Goal: Register for event/course

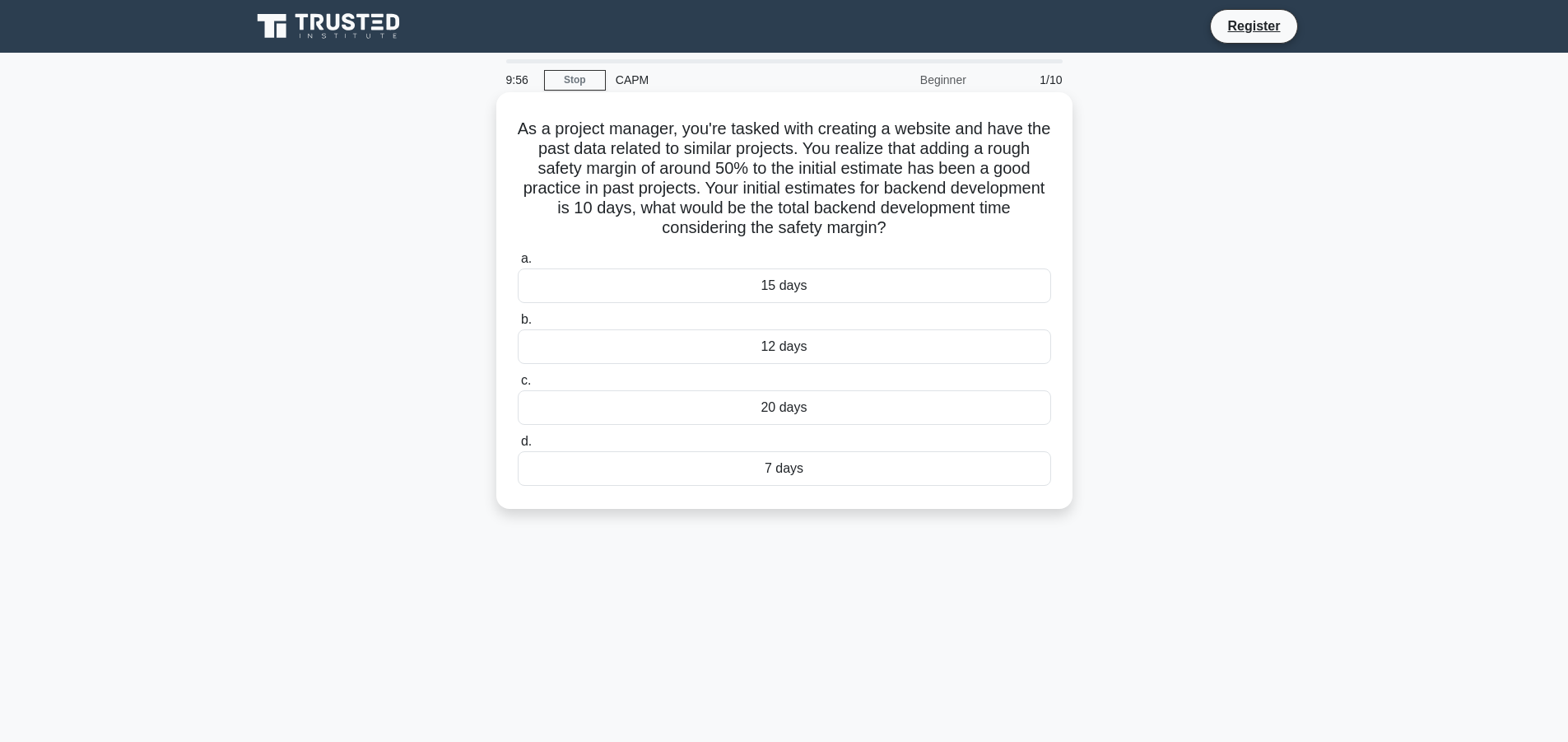
click at [791, 282] on div "15 days" at bounding box center [784, 285] width 534 height 34
click at [518, 264] on input "a. 15 days" at bounding box center [518, 259] width 0 height 11
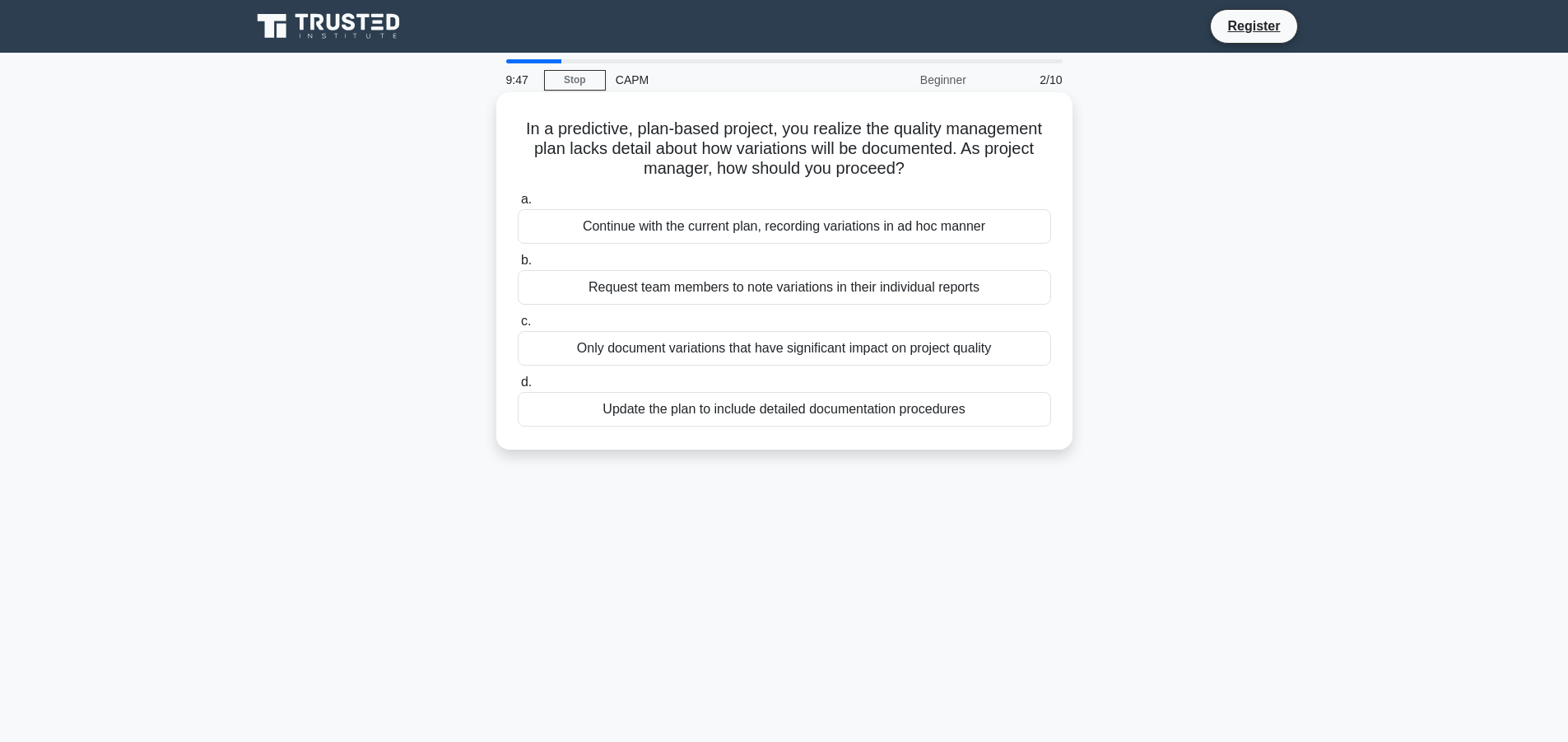
click at [897, 412] on div "Update the plan to include detailed documentation procedures" at bounding box center [784, 408] width 534 height 34
click at [518, 387] on input "d. Update the plan to include detailed documentation procedures" at bounding box center [518, 382] width 0 height 11
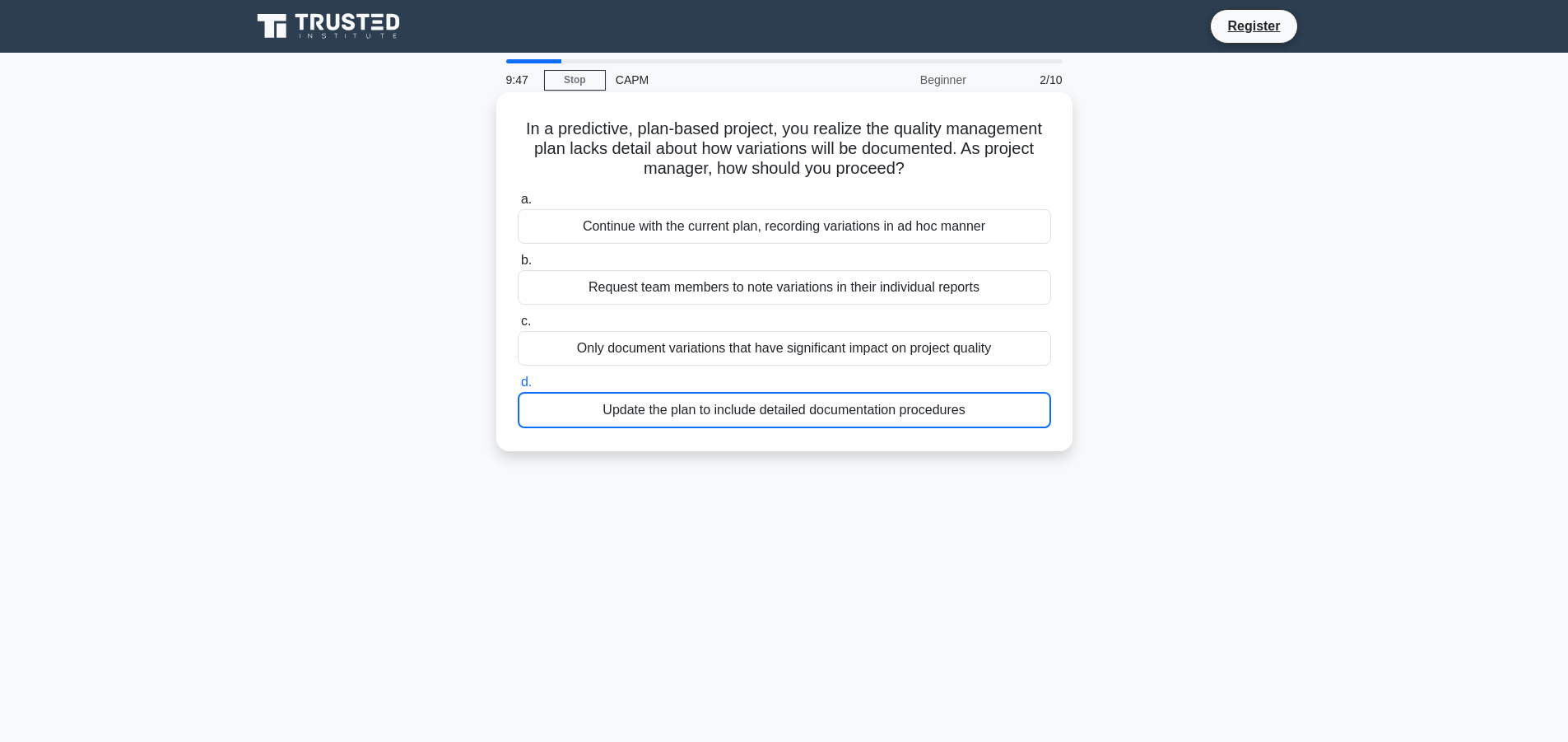
click at [897, 412] on div "Update the plan to include detailed documentation procedures" at bounding box center [784, 409] width 534 height 36
click at [518, 387] on input "d. Update the plan to include detailed documentation procedures" at bounding box center [518, 382] width 0 height 11
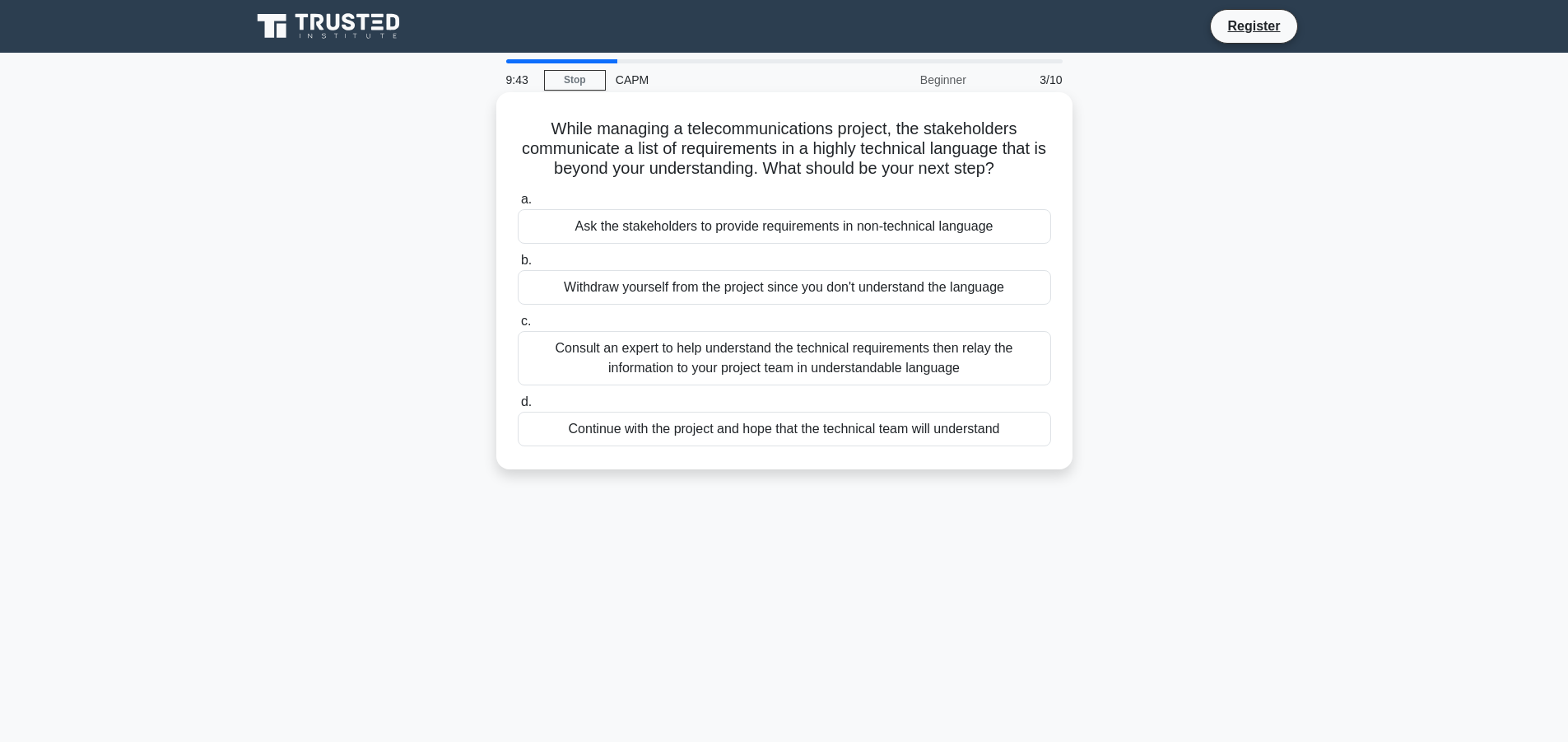
click at [695, 346] on div "Consult an expert to help understand the technical requirements then relay the …" at bounding box center [784, 358] width 534 height 55
click at [518, 326] on input "c. Consult an expert to help understand the technical requirements then relay t…" at bounding box center [518, 321] width 0 height 11
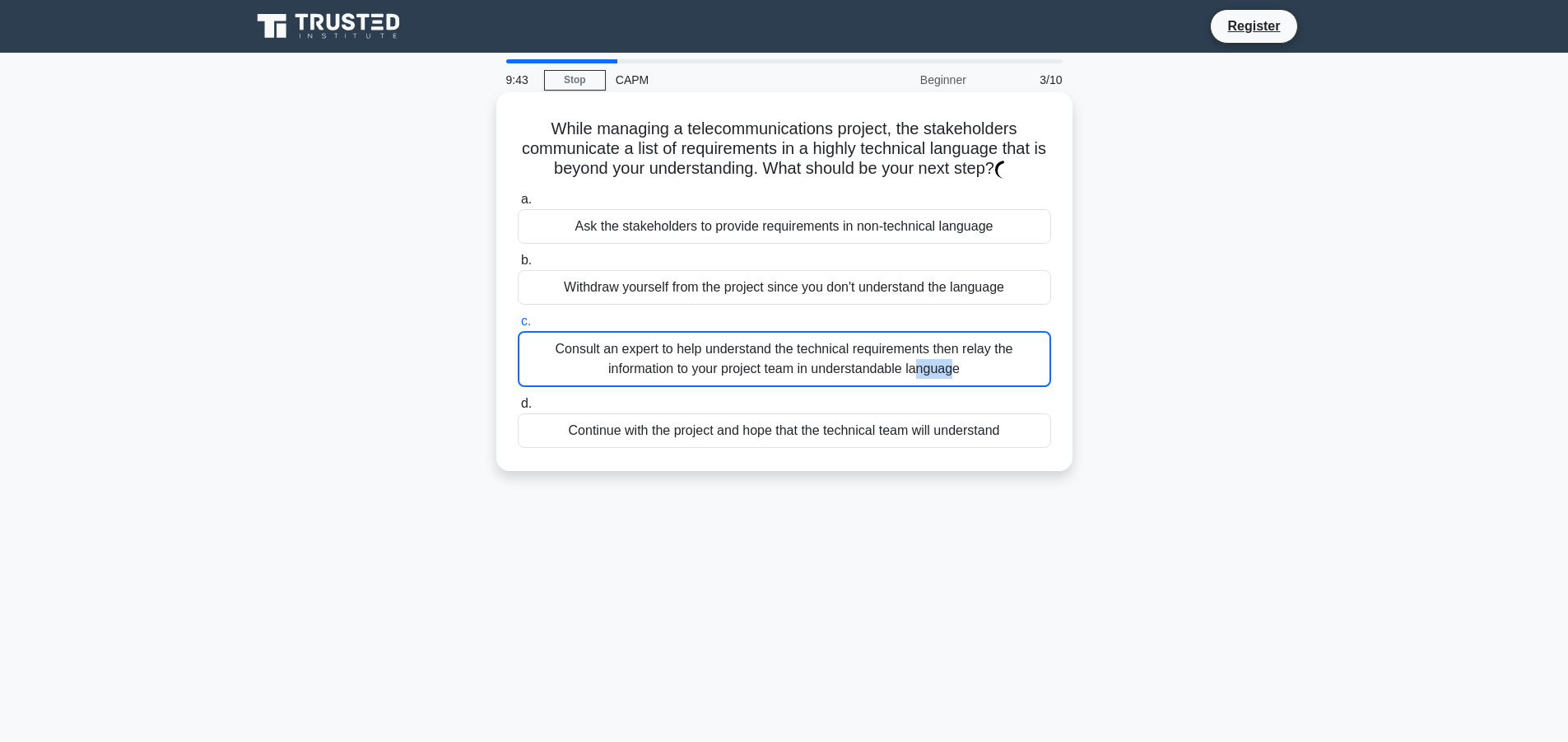
click at [695, 346] on div "Consult an expert to help understand the technical requirements then relay the …" at bounding box center [784, 358] width 534 height 56
click at [518, 326] on input "c. Consult an expert to help understand the technical requirements then relay t…" at bounding box center [518, 321] width 0 height 11
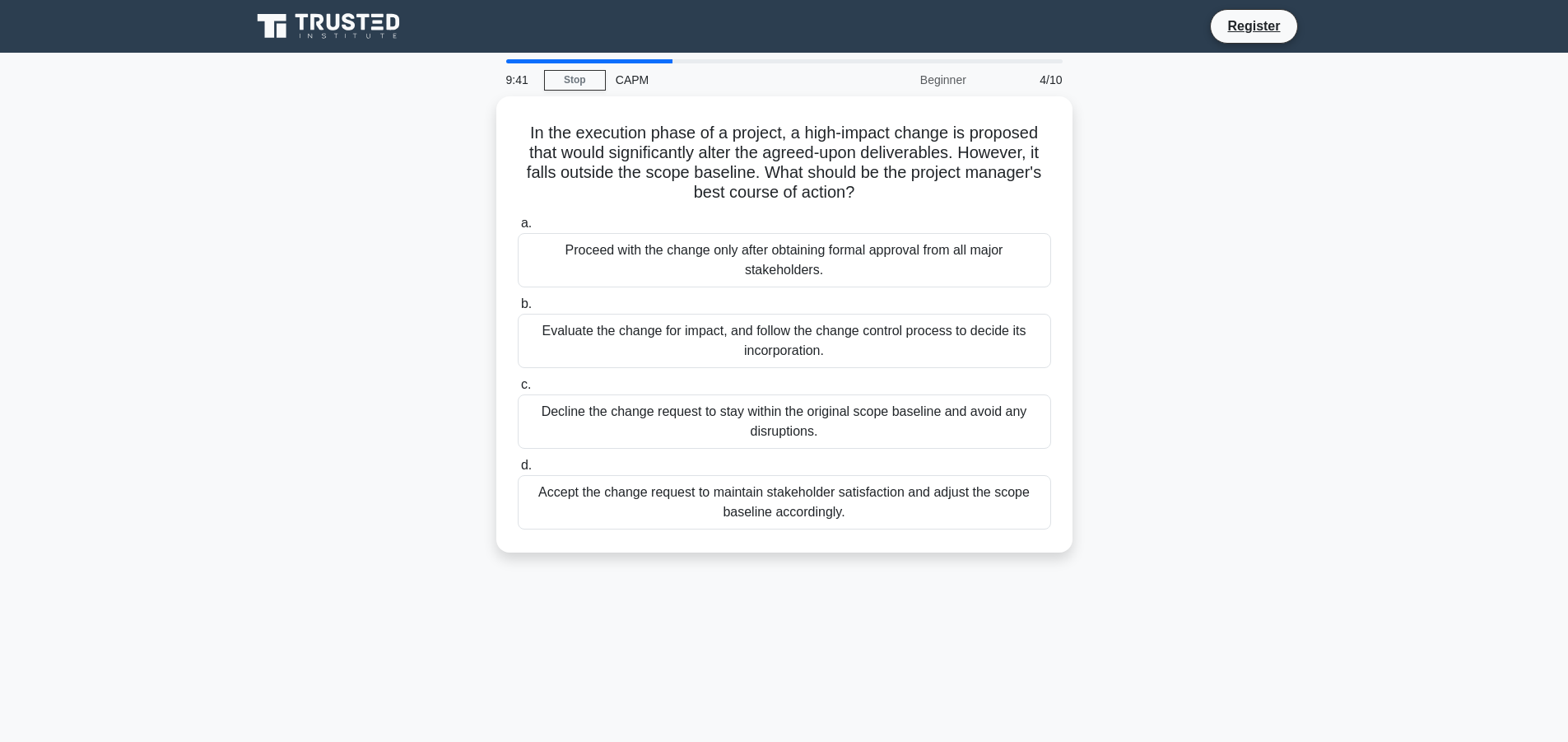
click at [695, 346] on div "Evaluate the change for impact, and follow the change control process to decide…" at bounding box center [784, 341] width 534 height 55
click at [518, 310] on input "b. Evaluate the change for impact, and follow the change control process to dec…" at bounding box center [518, 304] width 0 height 11
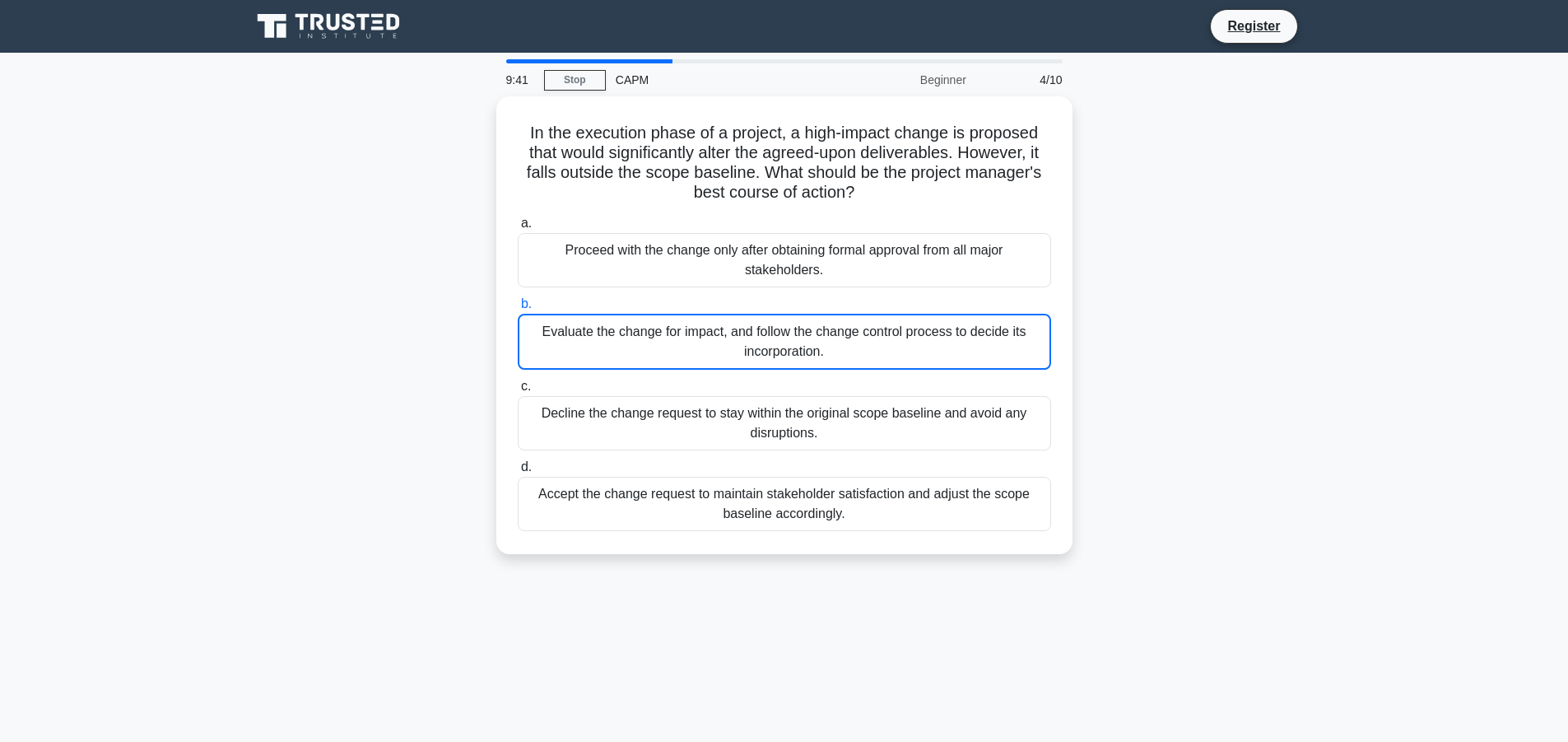
click at [695, 346] on div "Evaluate the change for impact, and follow the change control process to decide…" at bounding box center [784, 341] width 534 height 56
click at [518, 310] on input "b. Evaluate the change for impact, and follow the change control process to dec…" at bounding box center [518, 304] width 0 height 11
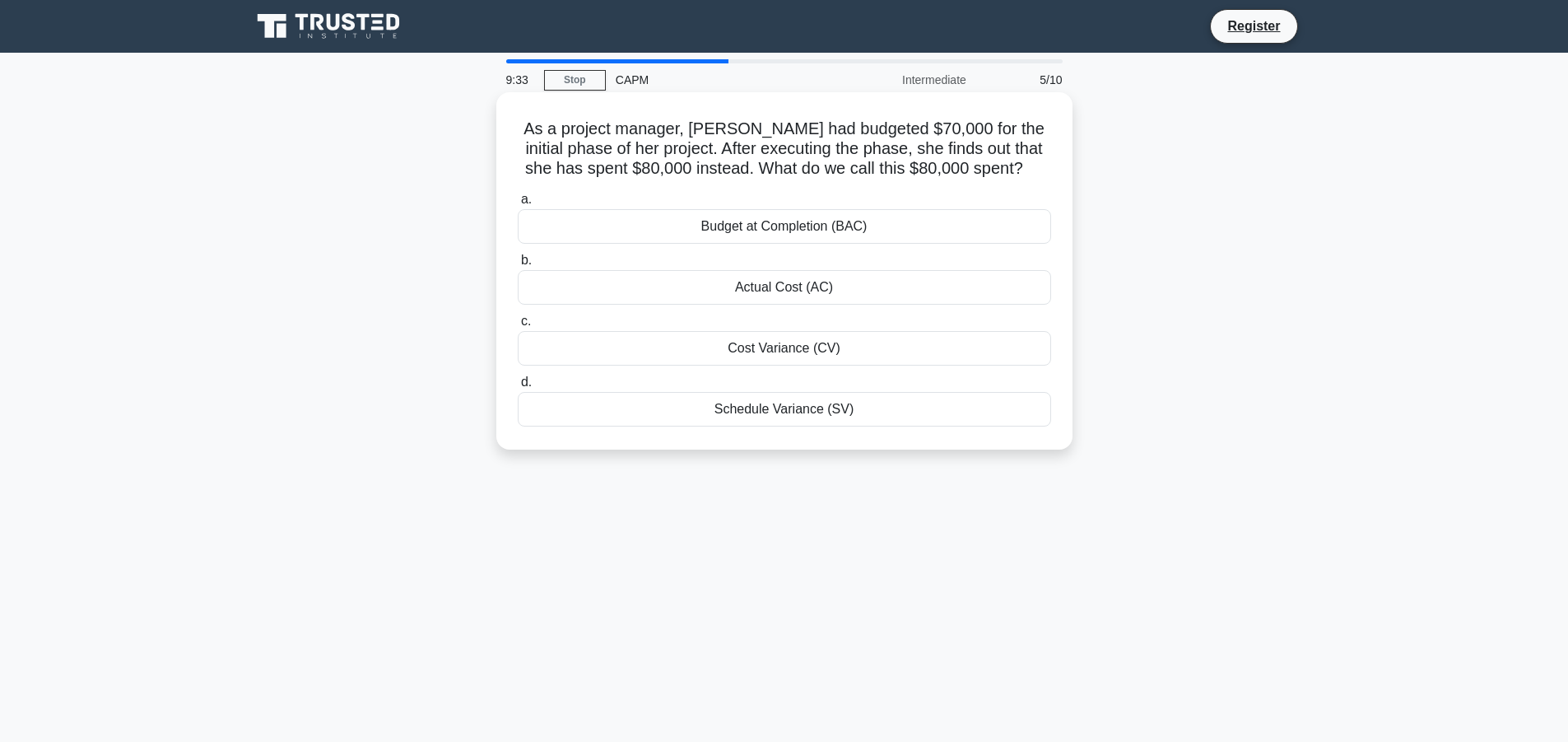
click at [747, 289] on div "Actual Cost (AC)" at bounding box center [784, 287] width 534 height 34
click at [518, 266] on input "b. Actual Cost (AC)" at bounding box center [518, 260] width 0 height 11
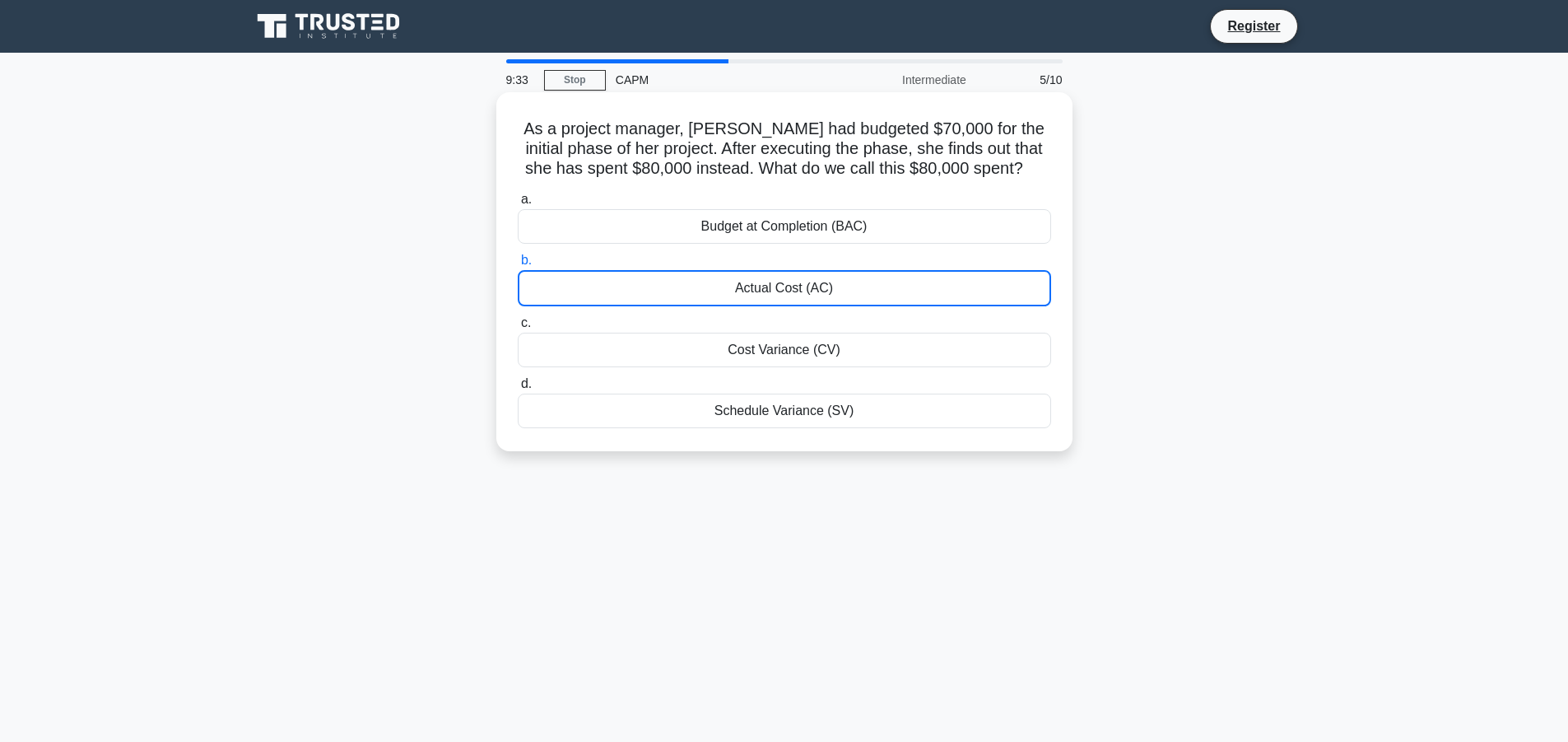
click at [747, 289] on div "Actual Cost (AC)" at bounding box center [784, 288] width 534 height 36
click at [518, 266] on input "b. Actual Cost (AC)" at bounding box center [518, 260] width 0 height 11
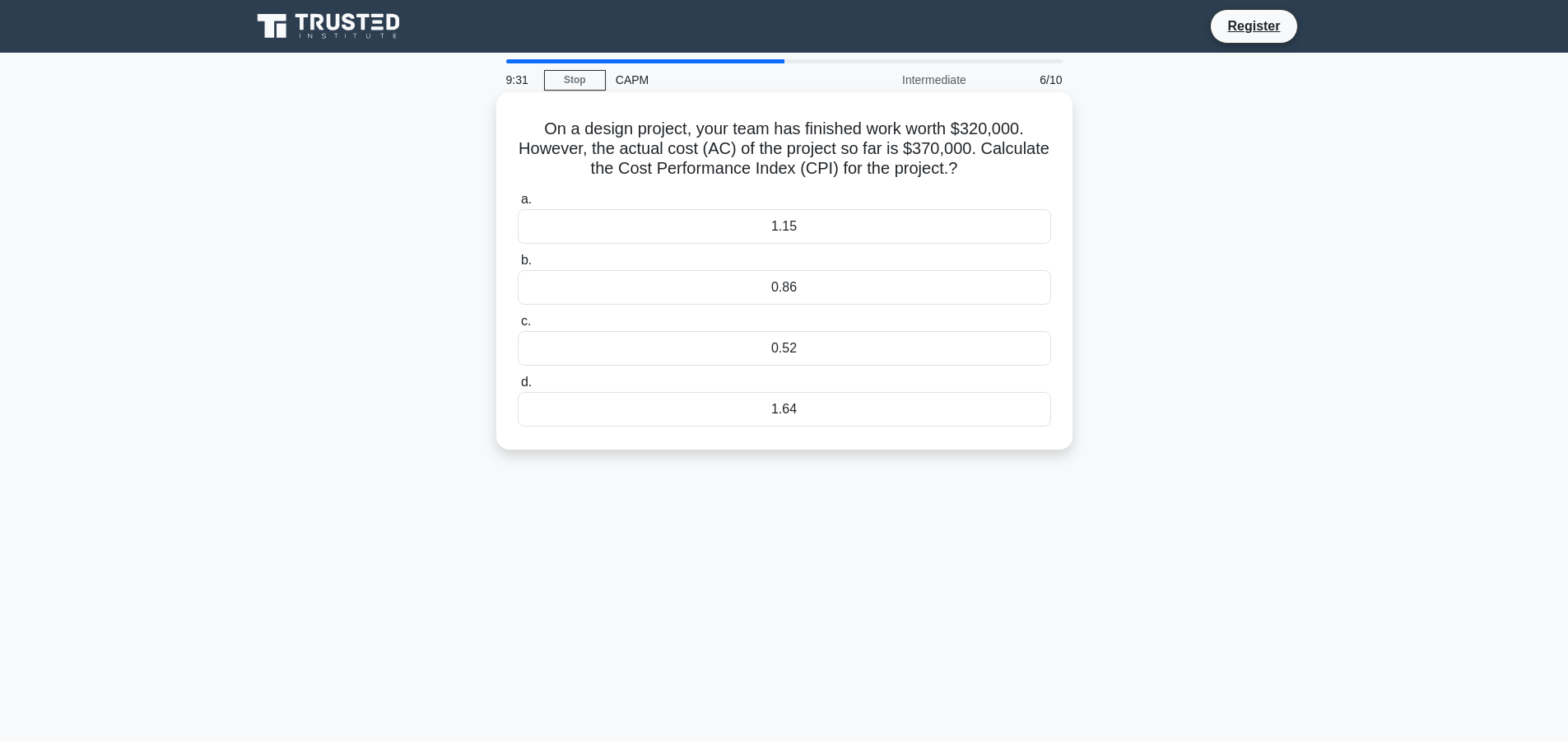
click at [752, 224] on div "1.15" at bounding box center [784, 226] width 534 height 34
click at [518, 205] on input "a. 1.15" at bounding box center [518, 199] width 0 height 11
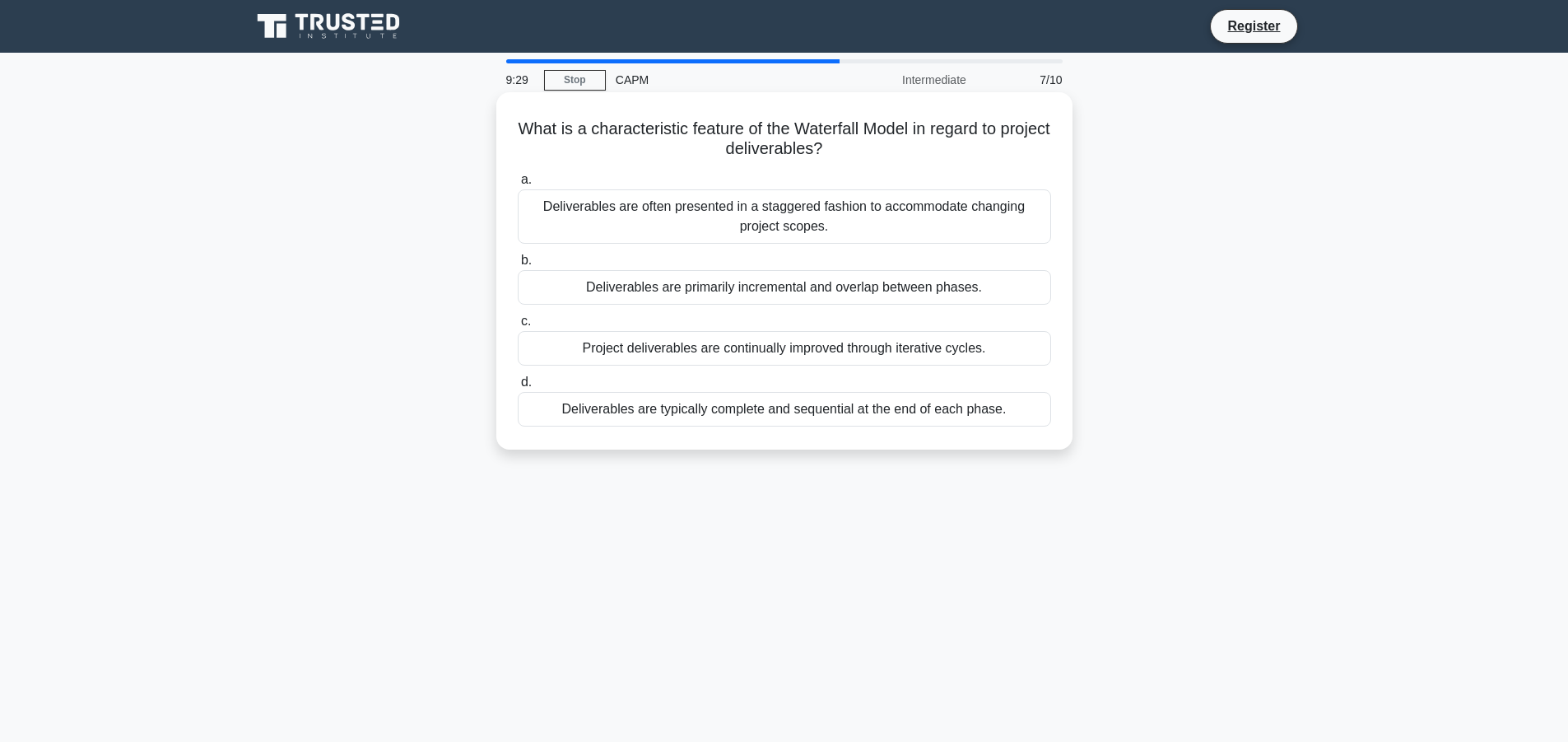
click at [746, 405] on div "Deliverables are typically complete and sequential at the end of each phase." at bounding box center [784, 408] width 534 height 34
click at [518, 387] on input "d. Deliverables are typically complete and sequential at the end of each phase." at bounding box center [518, 382] width 0 height 11
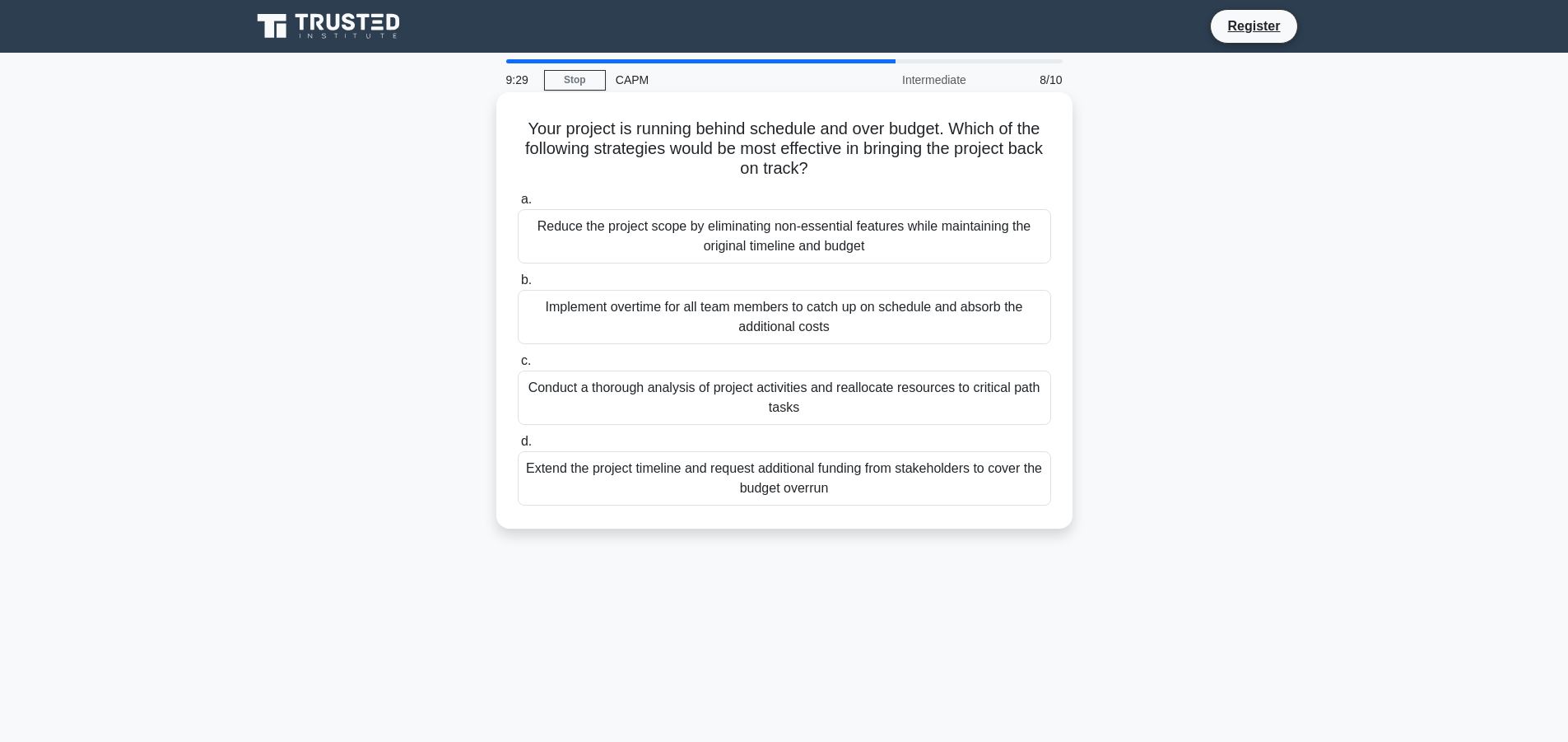
click at [770, 303] on div "Implement overtime for all team members to catch up on schedule and absorb the …" at bounding box center [784, 317] width 534 height 55
click at [518, 286] on input "b. Implement overtime for all team members to catch up on schedule and absorb t…" at bounding box center [518, 281] width 0 height 11
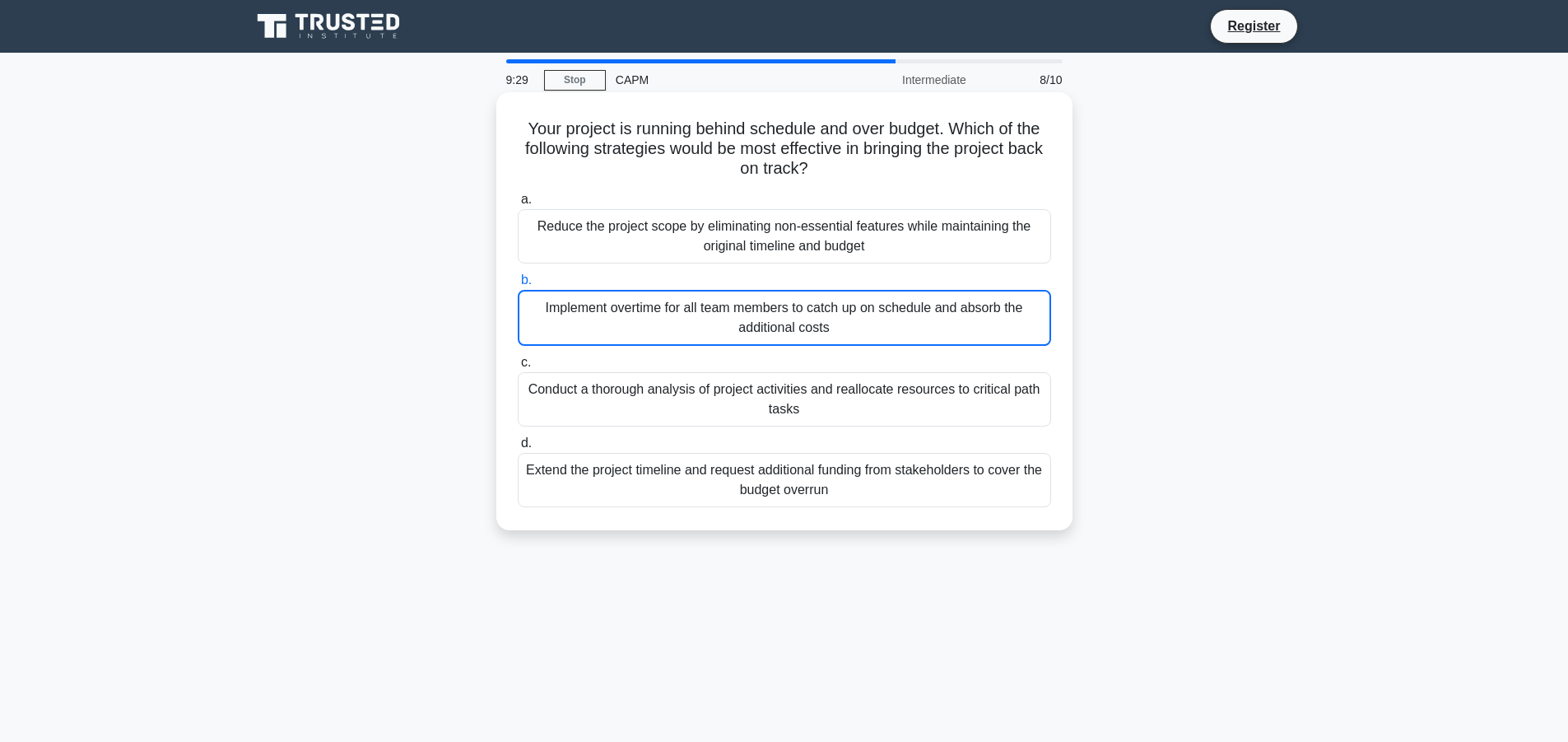
click at [770, 303] on div "Implement overtime for all team members to catch up on schedule and absorb the …" at bounding box center [784, 317] width 534 height 56
click at [518, 286] on input "b. Implement overtime for all team members to catch up on schedule and absorb t…" at bounding box center [518, 281] width 0 height 11
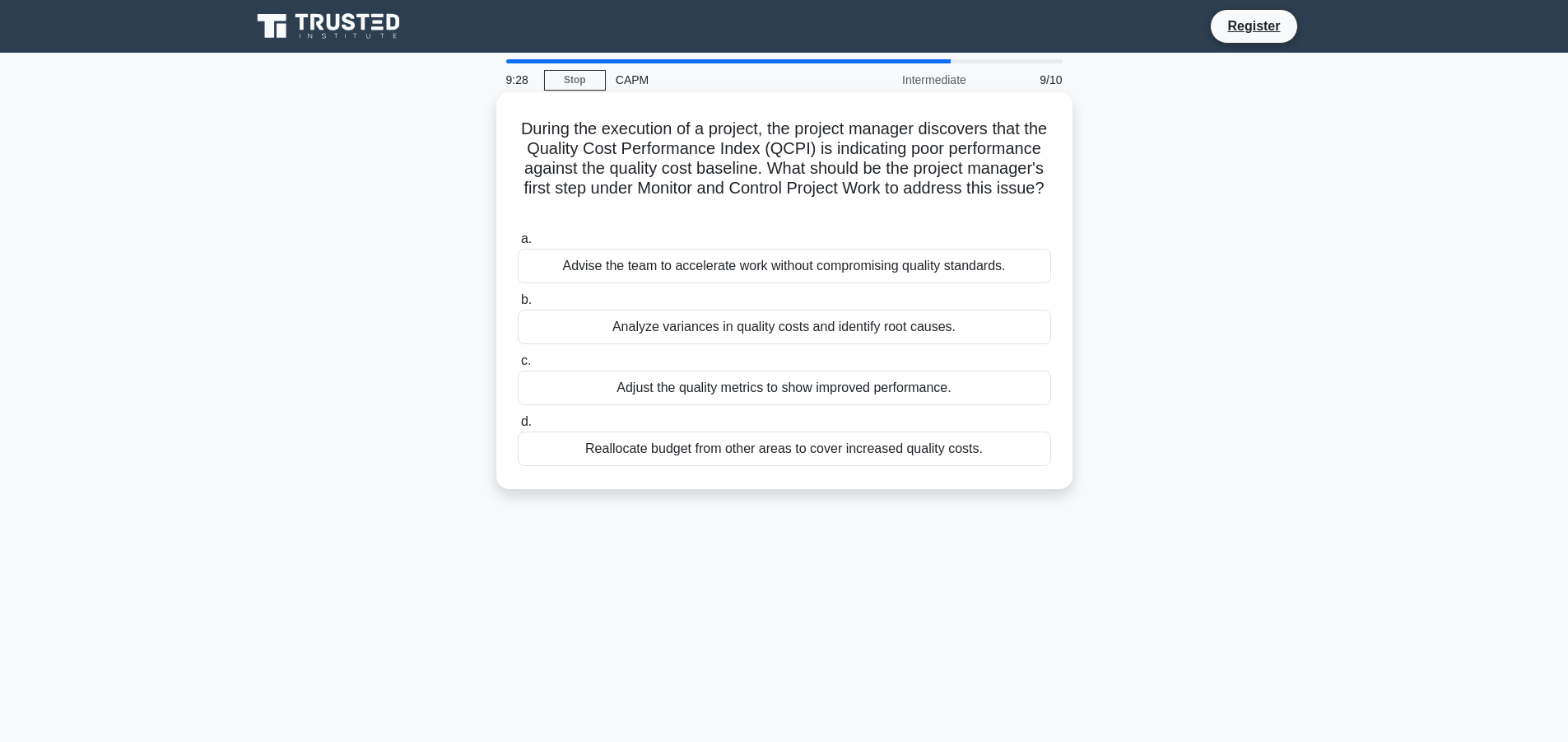
click at [771, 323] on div "Analyze variances in quality costs and identify root causes." at bounding box center [784, 326] width 534 height 34
click at [518, 305] on input "b. Analyze variances in quality costs and identify root causes." at bounding box center [518, 300] width 0 height 11
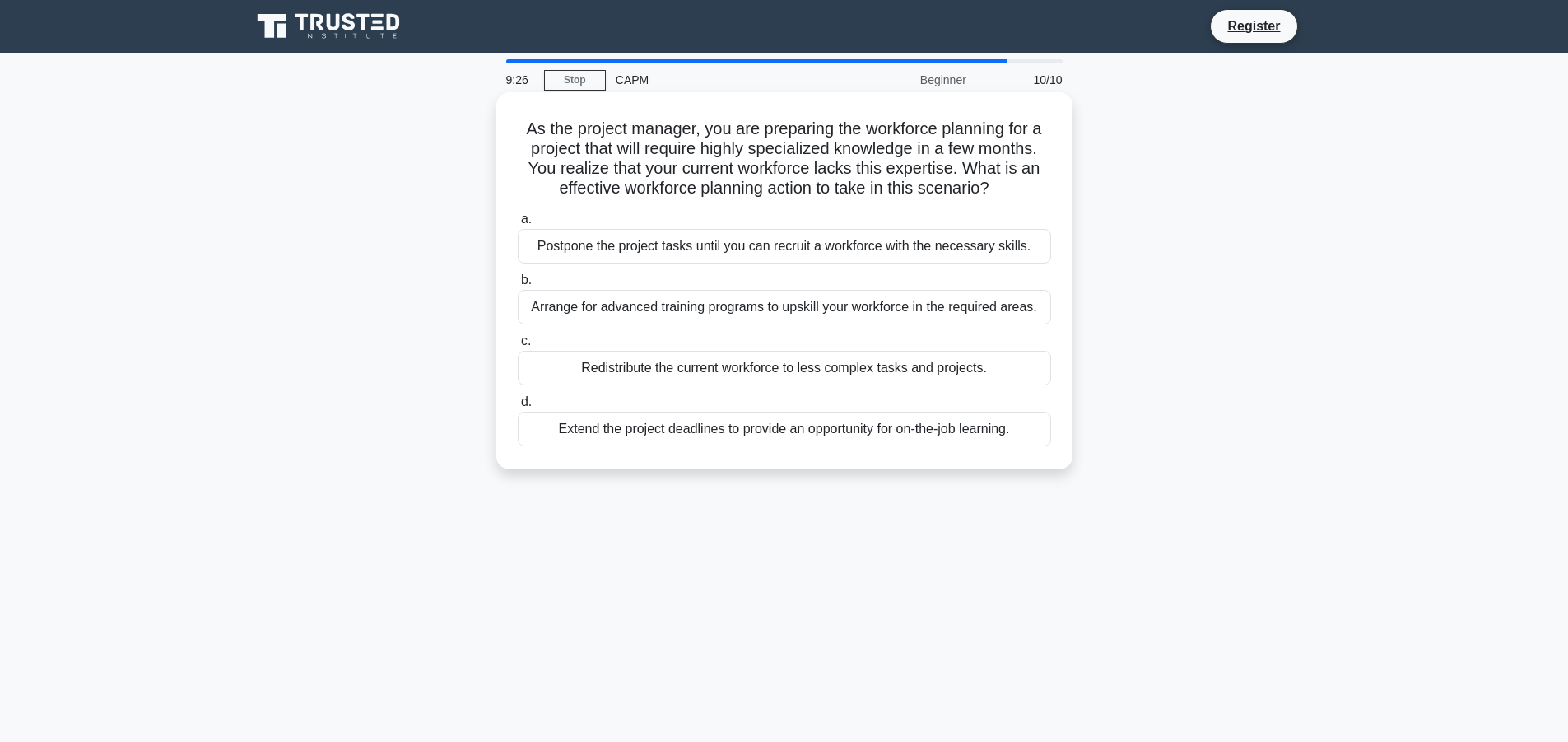
click at [756, 422] on div "Extend the project deadlines to provide an opportunity for on-the-job learning." at bounding box center [784, 429] width 534 height 34
click at [518, 408] on input "d. Extend the project deadlines to provide an opportunity for on-the-job learni…" at bounding box center [518, 402] width 0 height 11
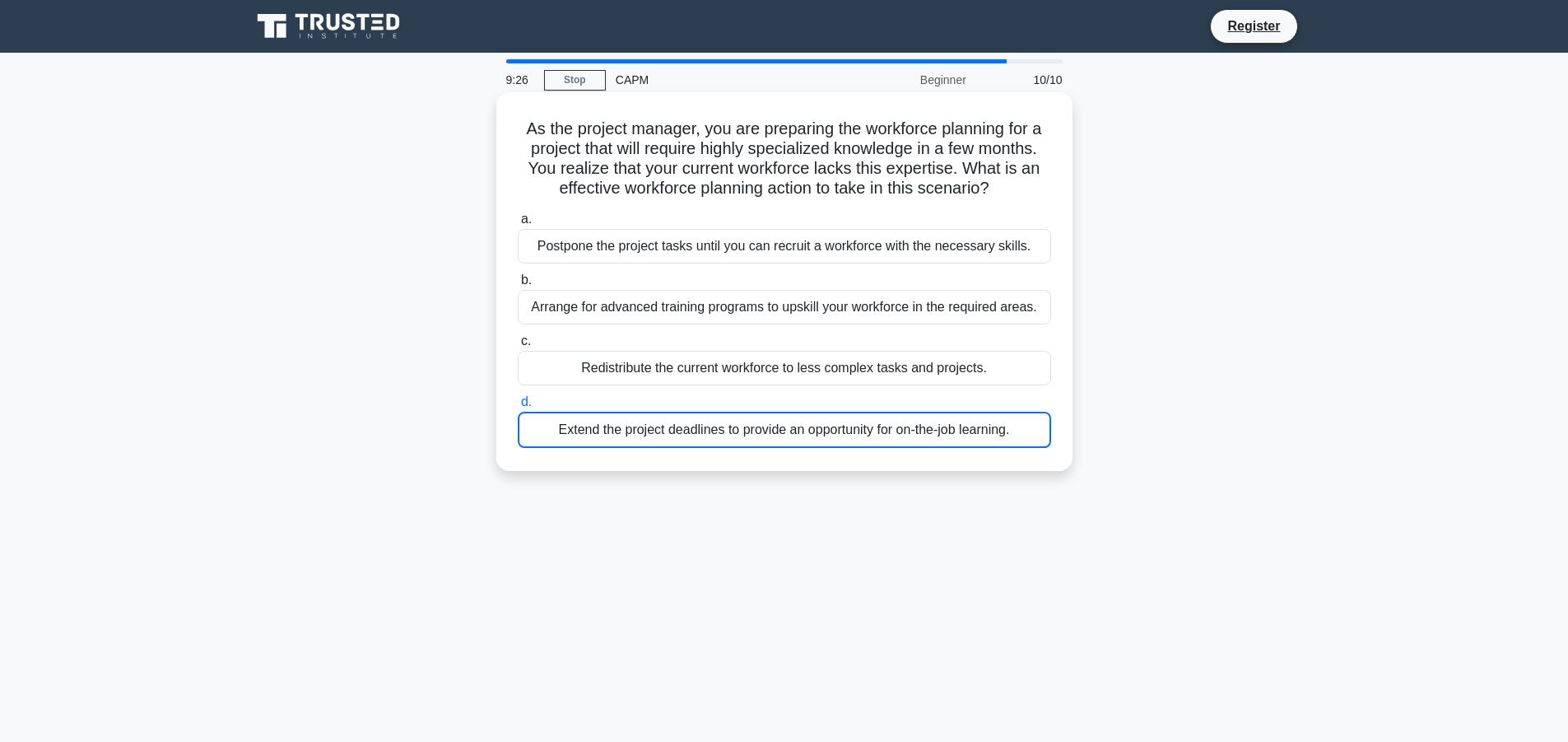
click at [756, 422] on div "Extend the project deadlines to provide an opportunity for on-the-job learning." at bounding box center [784, 430] width 534 height 36
click at [518, 408] on input "d. Extend the project deadlines to provide an opportunity for on-the-job learni…" at bounding box center [518, 402] width 0 height 11
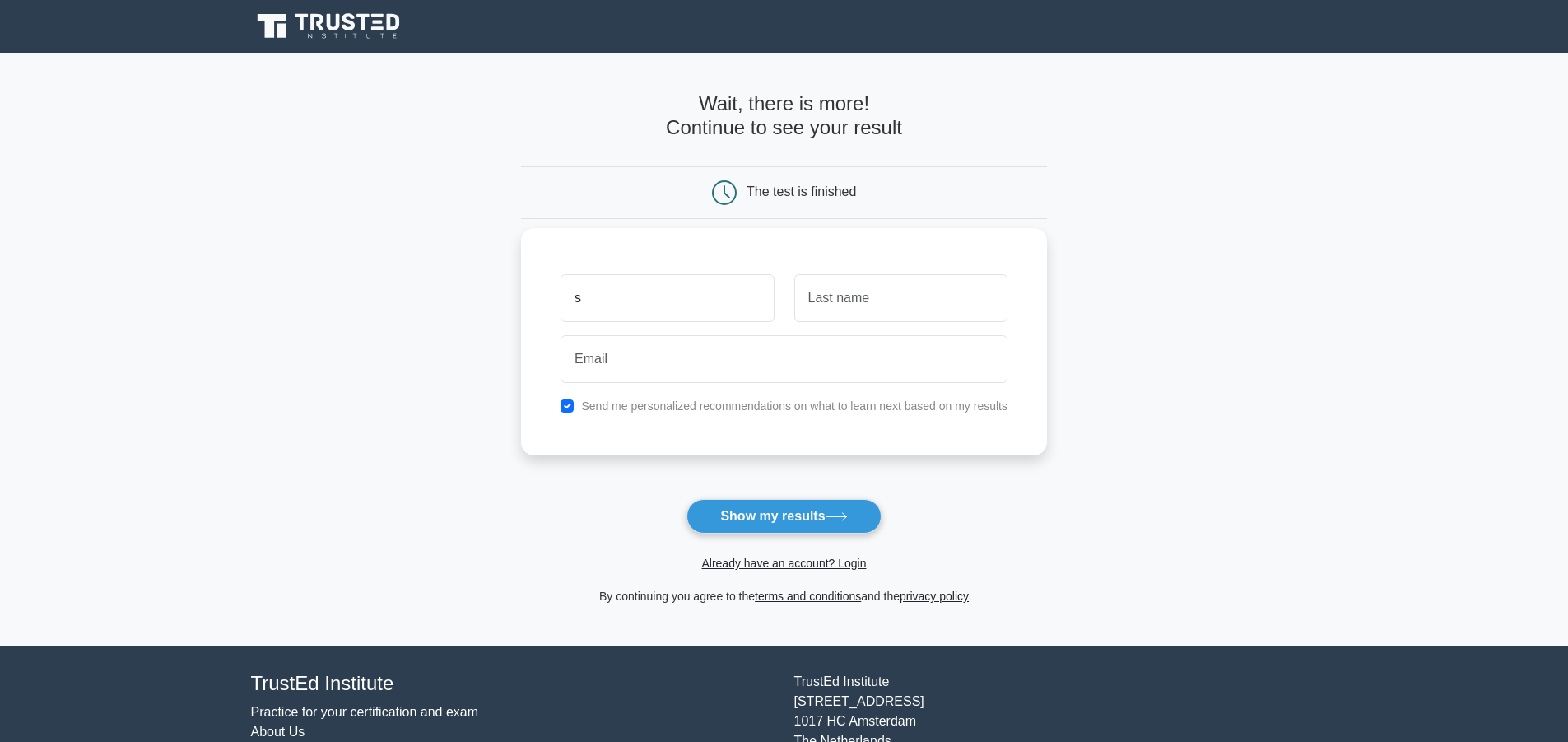
type input "s"
click at [847, 286] on input "text" at bounding box center [901, 298] width 214 height 48
type input "s"
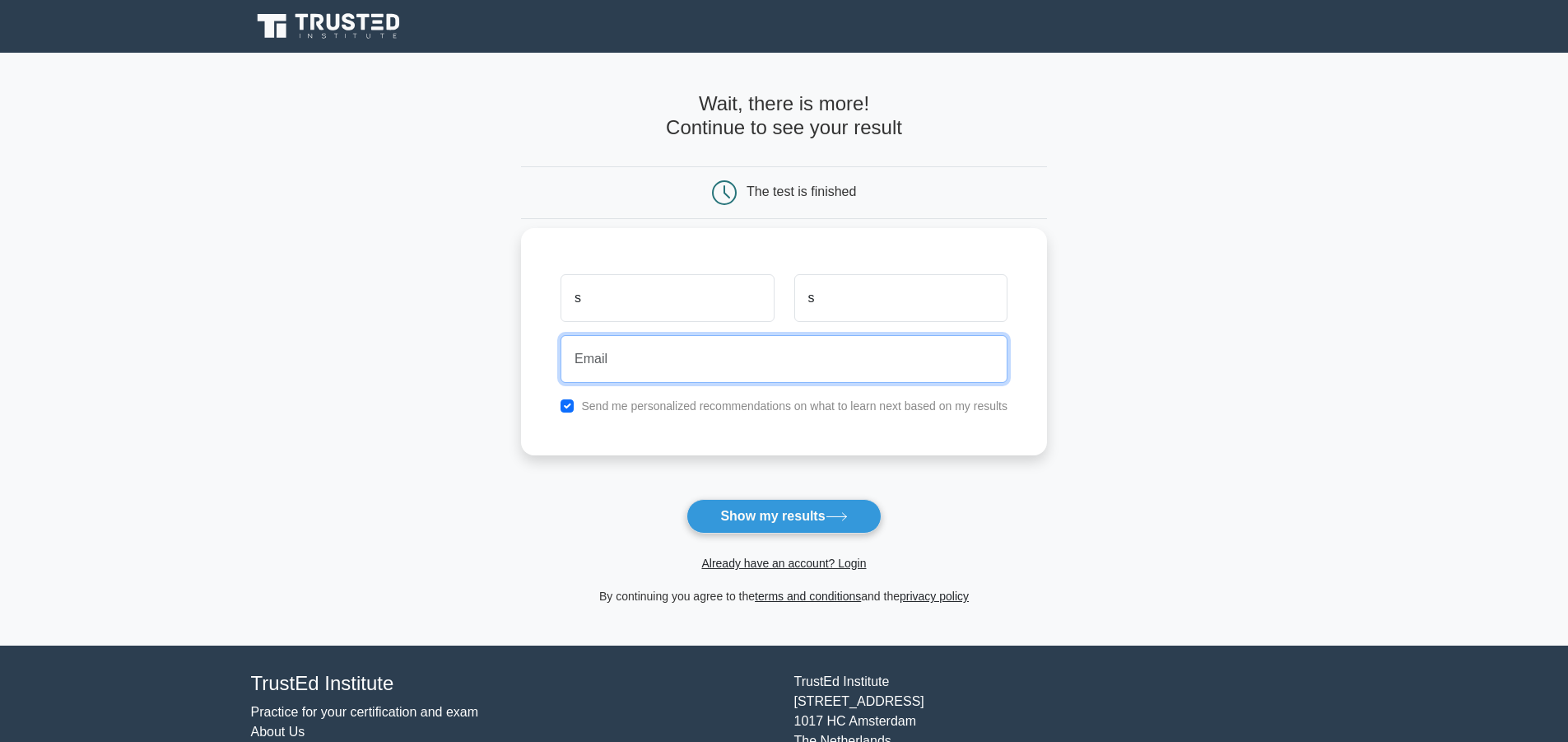
click at [627, 353] on input "email" at bounding box center [784, 359] width 447 height 48
drag, startPoint x: 563, startPoint y: 358, endPoint x: 545, endPoint y: 358, distance: 18.0
click at [545, 358] on div "s s s Send me personalized recommendations on what to learn next based on my re…" at bounding box center [784, 341] width 526 height 228
type input "s"
click at [545, 358] on div "s s s Send me personalized recommendations on what to learn next based on my re…" at bounding box center [784, 341] width 526 height 228
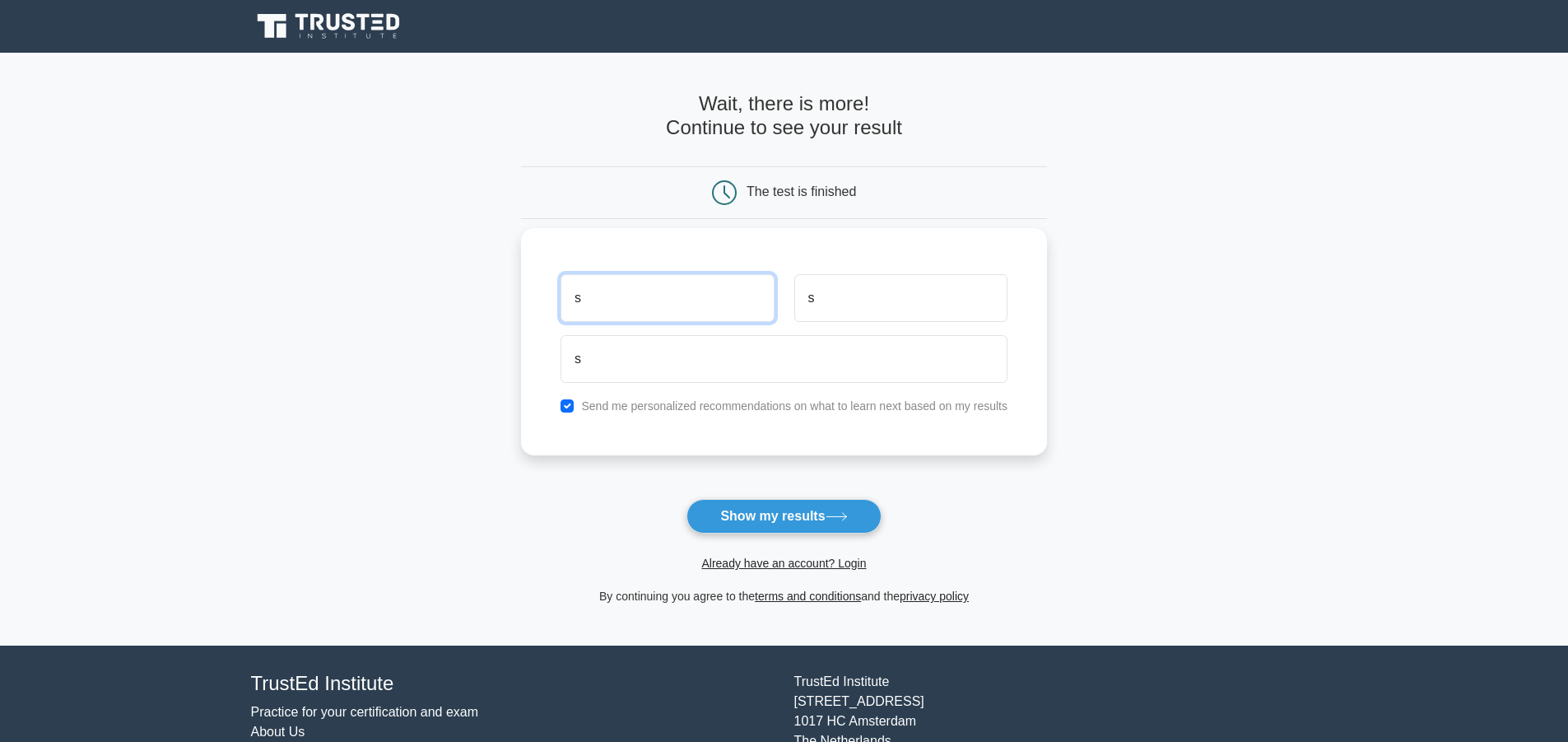
click at [543, 297] on div "s s s Send me personalized recommendations on what to learn next based on my re…" at bounding box center [784, 341] width 526 height 228
click at [513, 297] on main "Wait, there is more! Continue to see your result The test is finished DS s s" at bounding box center [784, 349] width 1568 height 593
type input "Sunnat"
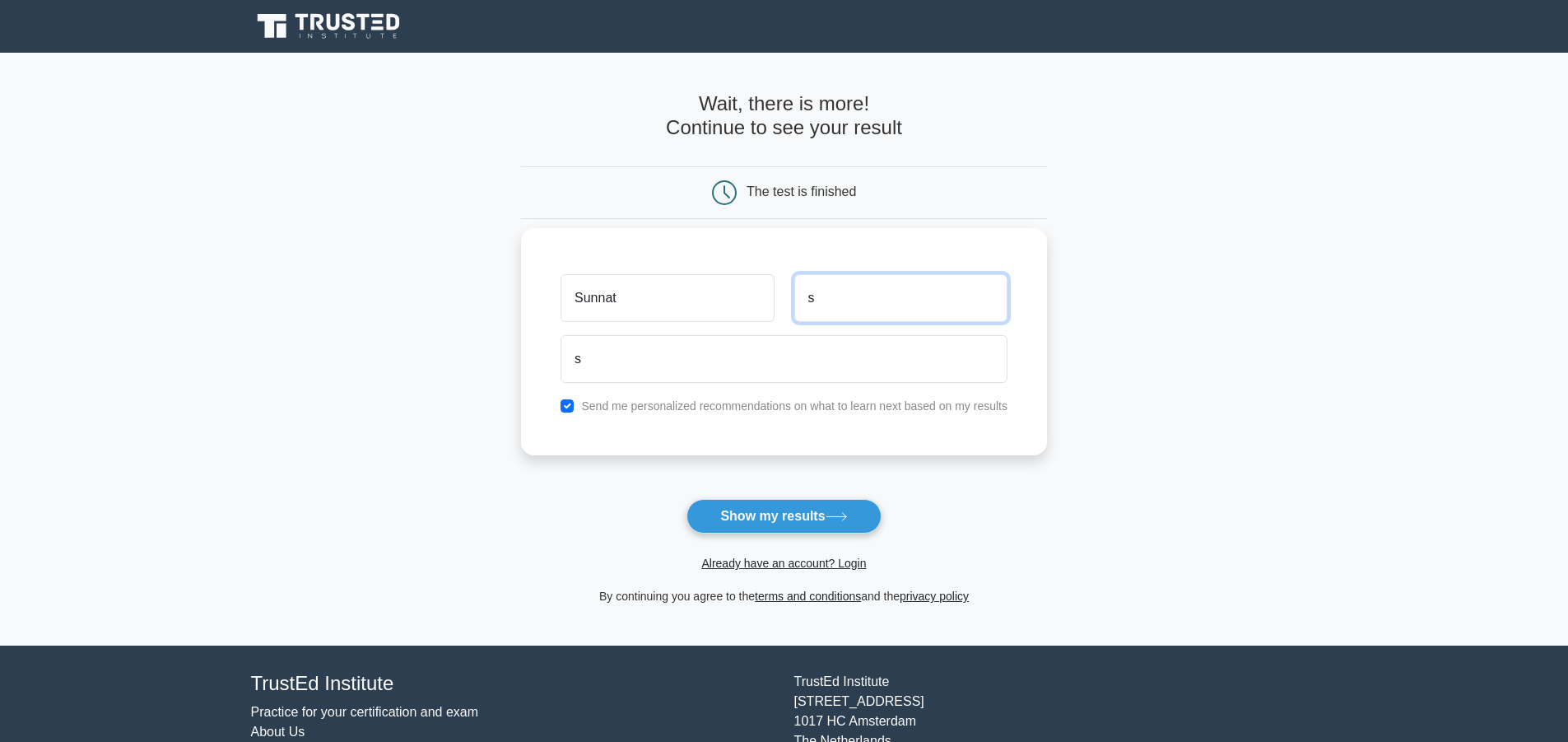
click at [896, 310] on input "s" at bounding box center [901, 298] width 214 height 48
type input "Tukhtakulov"
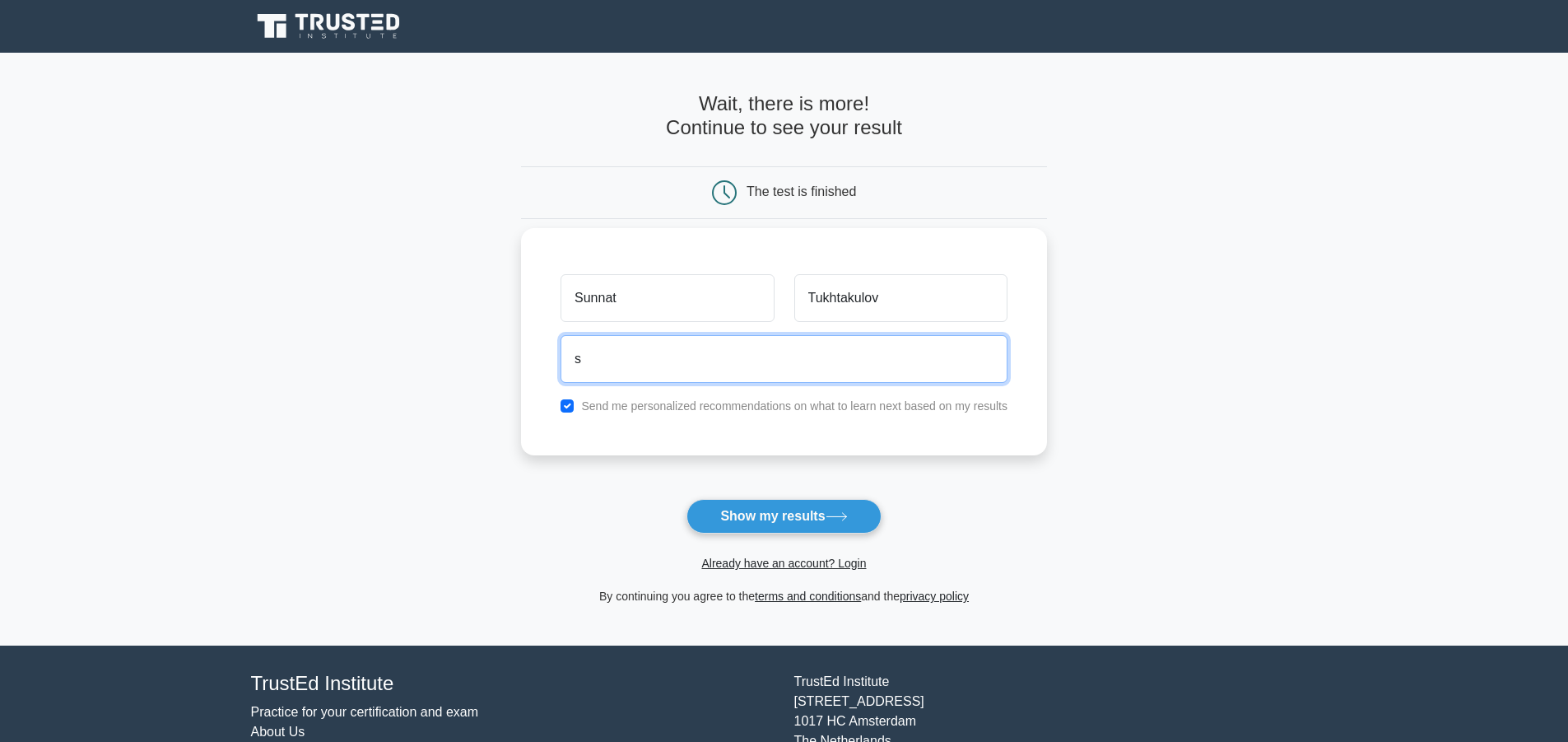
click at [623, 373] on input "s" at bounding box center [784, 359] width 447 height 48
drag, startPoint x: 623, startPoint y: 373, endPoint x: 578, endPoint y: 369, distance: 45.2
click at [578, 369] on input "s" at bounding box center [784, 359] width 447 height 48
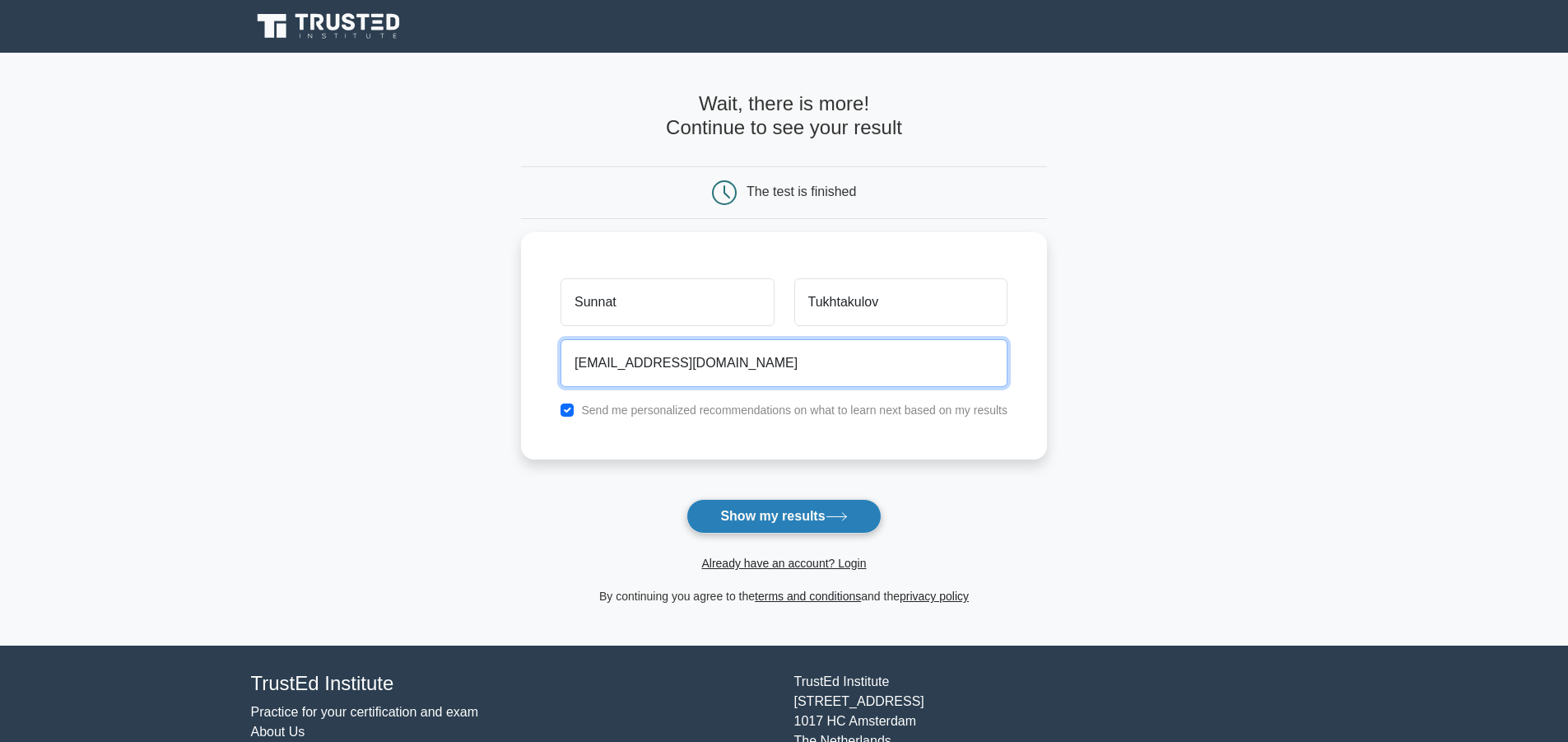
type input "sunnattoxtaqulov6666@gmail.com"
click at [792, 518] on button "Show my results" at bounding box center [784, 515] width 194 height 34
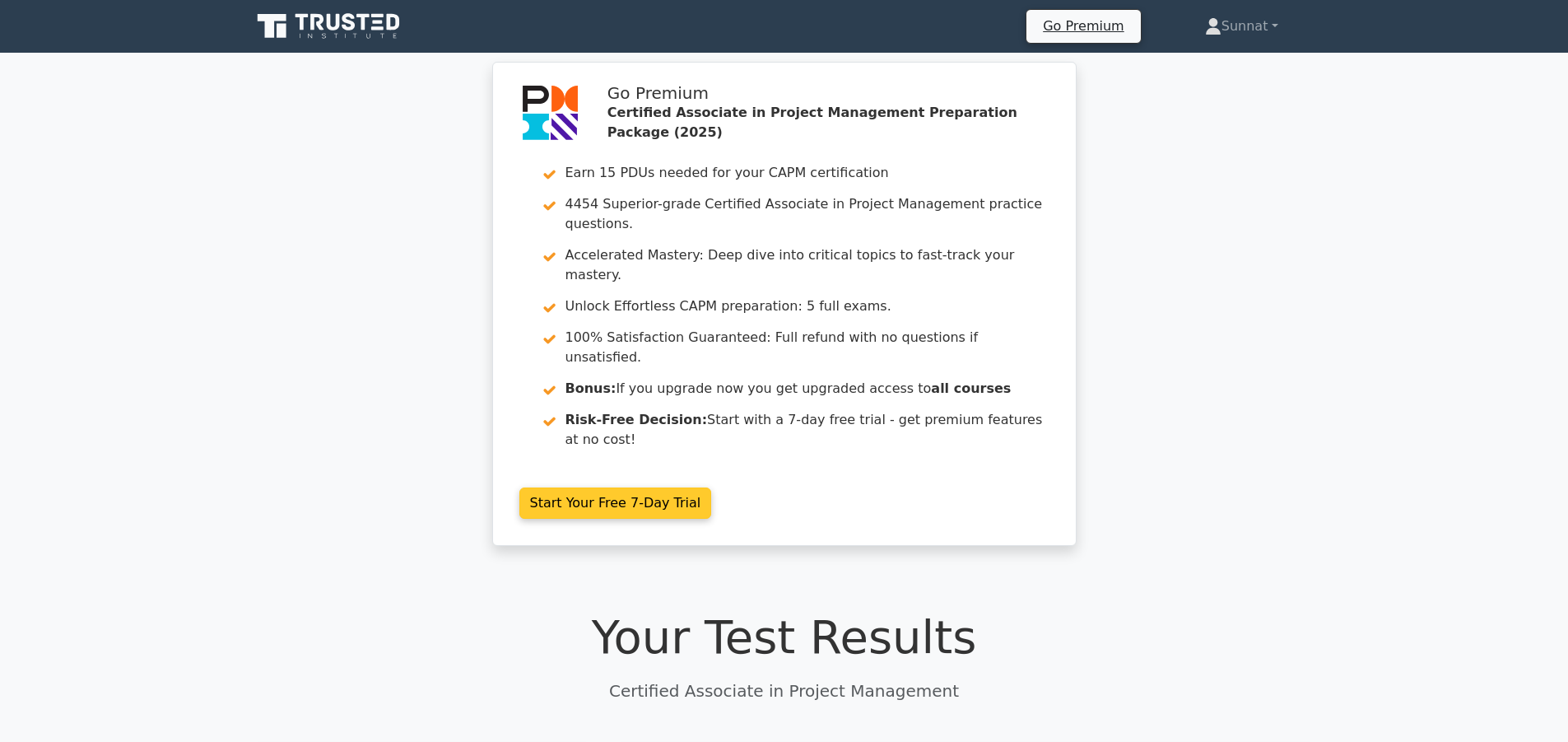
click at [631, 487] on link "Start Your Free 7-Day Trial" at bounding box center [616, 502] width 192 height 31
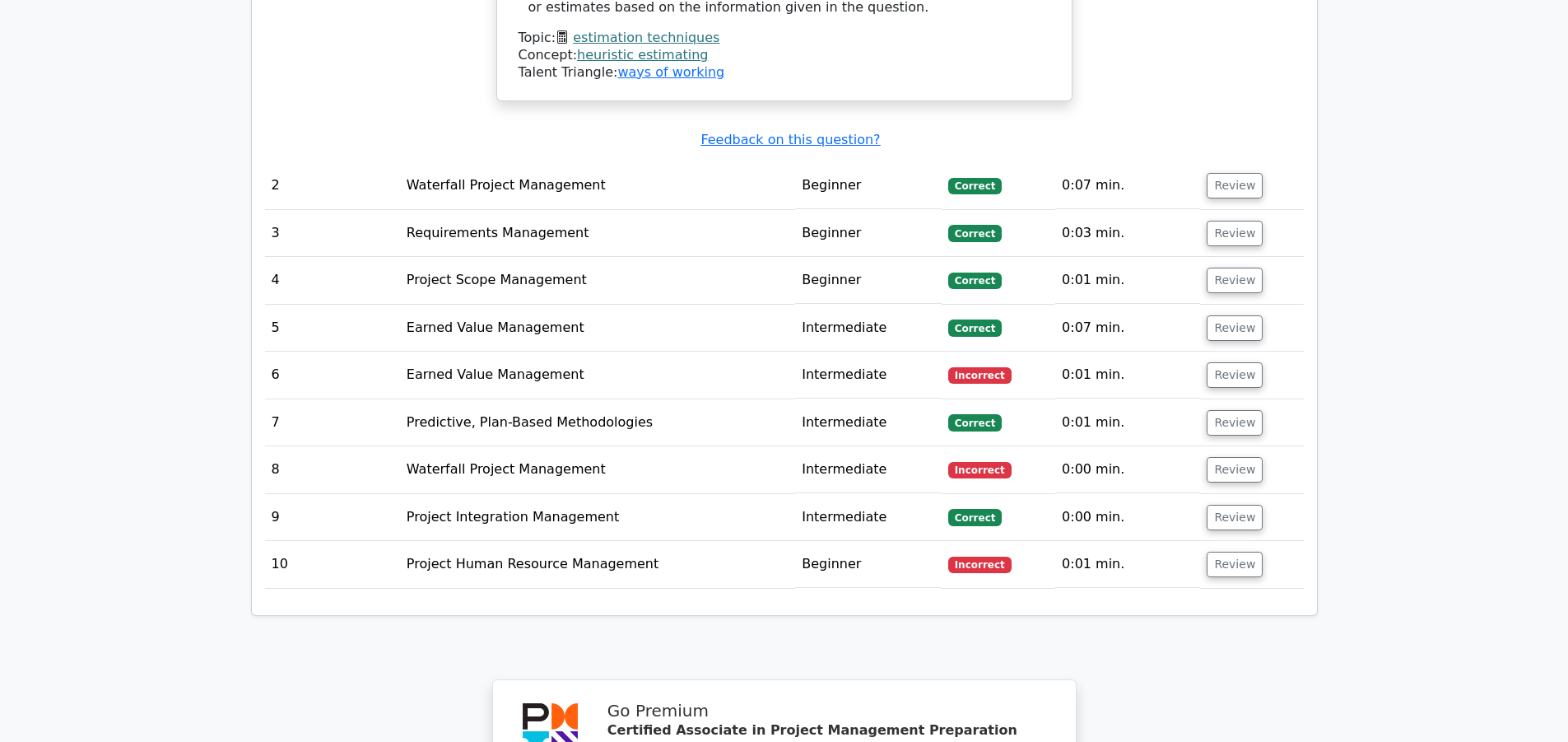
scroll to position [2140, 0]
